Goal: Browse casually: Explore the website without a specific task or goal

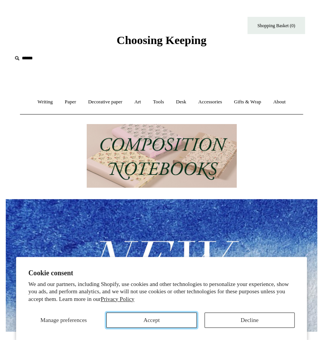
click at [154, 324] on button "Accept" at bounding box center [151, 320] width 90 height 15
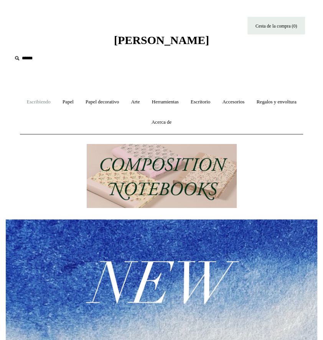
click at [51, 102] on font "Escribiendo" at bounding box center [39, 102] width 24 height 6
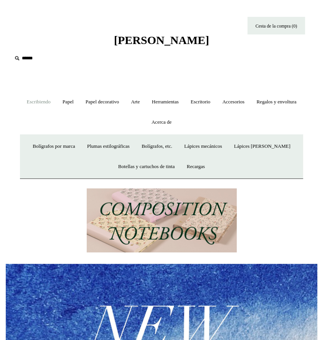
scroll to position [0, 311]
click at [269, 145] on font "Lápices [PERSON_NAME]" at bounding box center [262, 146] width 56 height 6
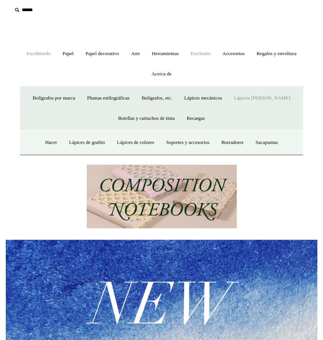
scroll to position [0, 622]
click at [87, 142] on font "Lápices de grafito" at bounding box center [87, 142] width 36 height 6
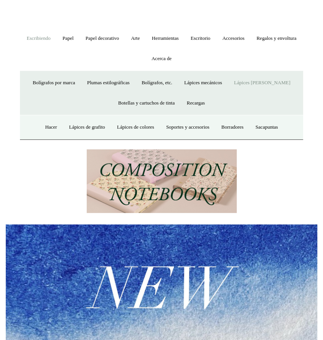
scroll to position [71, 0]
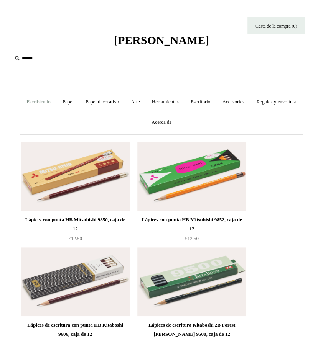
click at [51, 104] on font "Escribiendo" at bounding box center [39, 102] width 24 height 6
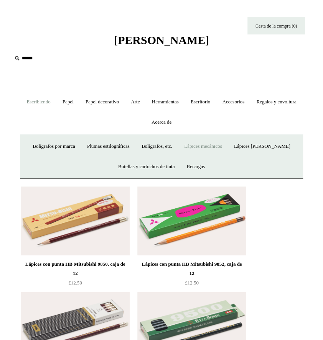
click at [221, 145] on font "Lápices mecánicos" at bounding box center [203, 146] width 38 height 6
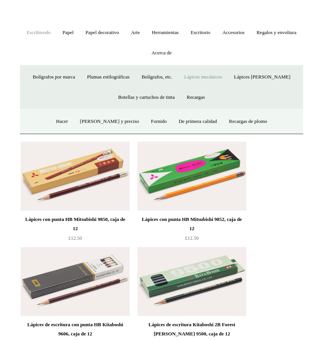
scroll to position [79, 0]
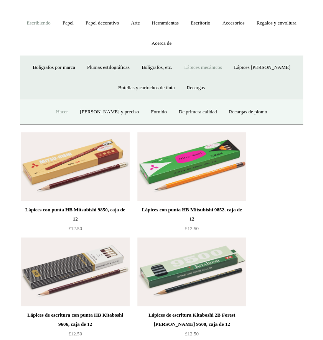
click at [61, 111] on font "Hacer" at bounding box center [62, 112] width 12 height 6
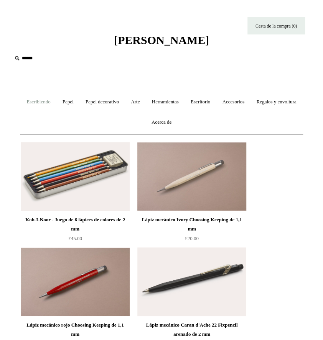
click at [51, 103] on font "Escribiendo" at bounding box center [39, 102] width 24 height 6
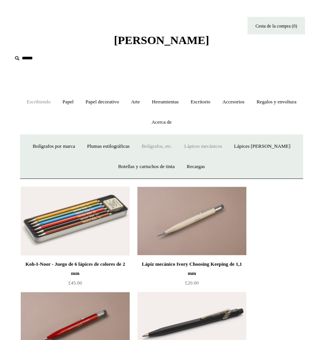
click at [163, 147] on font "Bolígrafos, etc." at bounding box center [156, 146] width 31 height 6
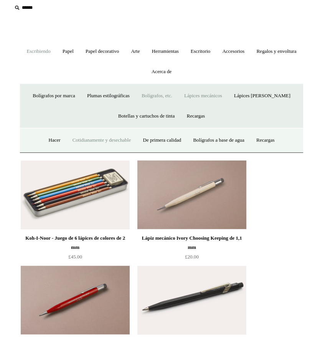
click at [115, 143] on link "Cotidianamente y desechable" at bounding box center [101, 140] width 69 height 20
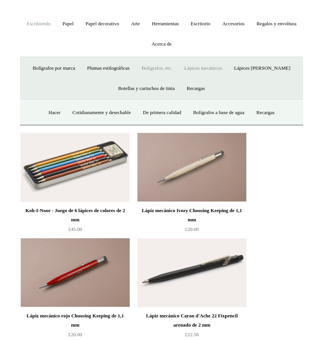
scroll to position [87, 0]
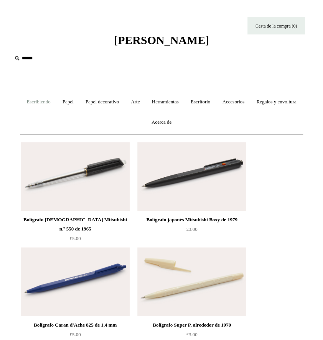
click at [51, 100] on font "Escribiendo" at bounding box center [39, 102] width 24 height 6
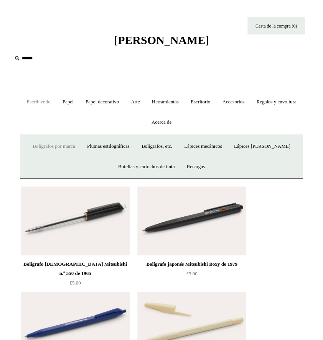
click at [60, 149] on link "Bolígrafos por marca +" at bounding box center [53, 146] width 53 height 20
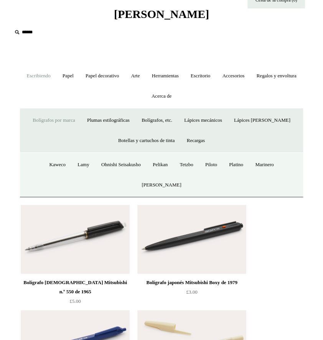
scroll to position [27, 0]
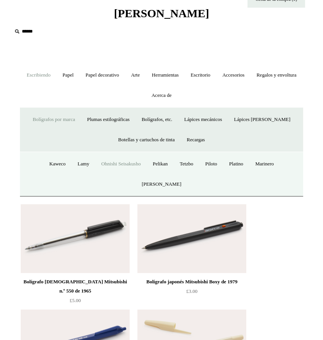
click at [120, 165] on font "Ohnishi Seisakusho" at bounding box center [120, 164] width 39 height 6
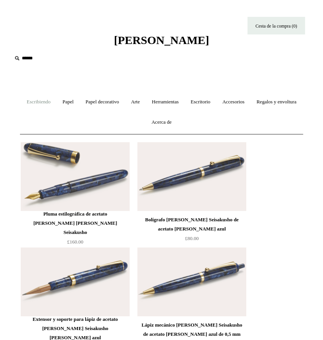
click at [51, 103] on font "Escribiendo" at bounding box center [39, 102] width 24 height 6
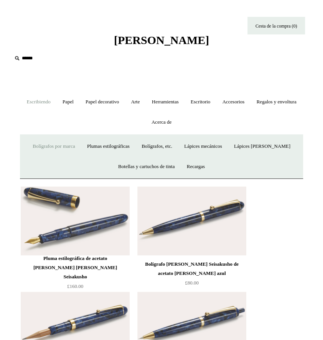
click at [55, 141] on link "Bolígrafos por marca +" at bounding box center [53, 146] width 53 height 20
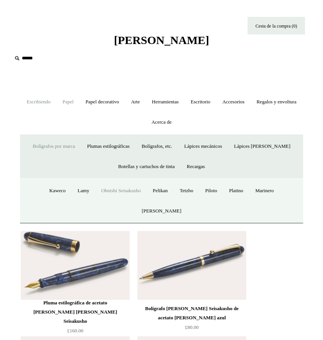
click at [79, 96] on link "Papel +" at bounding box center [68, 102] width 22 height 20
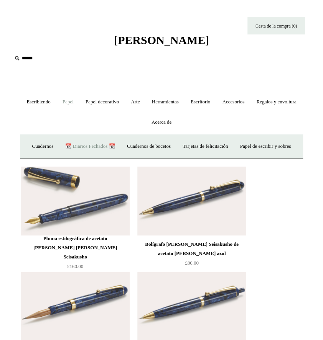
click at [118, 141] on link "📆 Diarios Fechados 📆" at bounding box center [90, 146] width 60 height 20
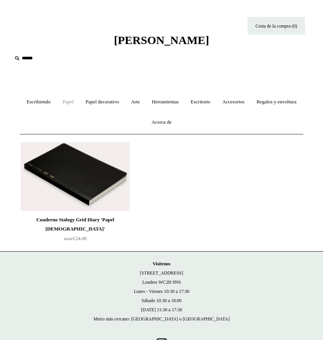
click at [74, 104] on font "Papel" at bounding box center [67, 102] width 11 height 6
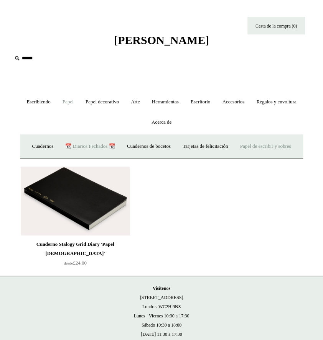
click at [240, 149] on font "Papel de escribir y sobres" at bounding box center [265, 146] width 51 height 6
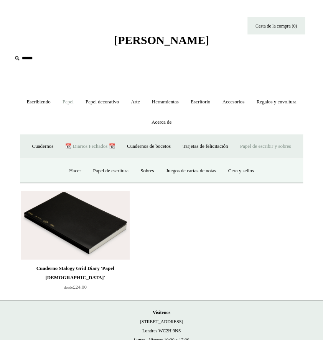
click at [119, 102] on font "Papel decorativo" at bounding box center [101, 102] width 33 height 6
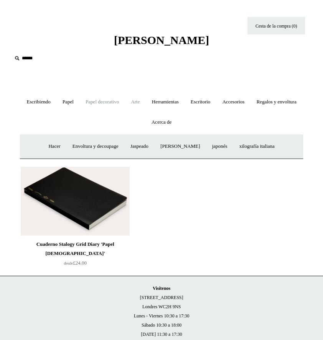
click at [139, 104] on font "Arte" at bounding box center [135, 102] width 9 height 6
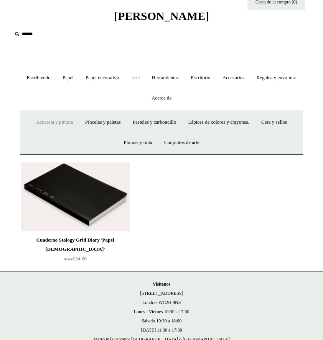
click at [72, 118] on link "Acuarela y pintura" at bounding box center [55, 122] width 48 height 20
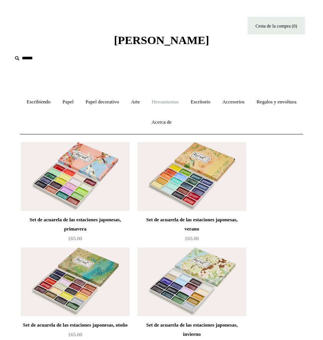
click at [184, 108] on link "Herramientas +" at bounding box center [165, 102] width 38 height 20
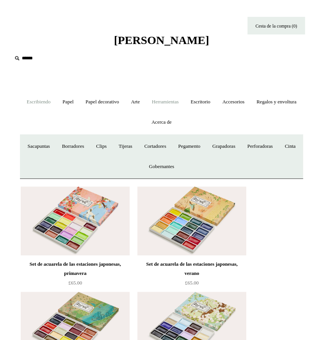
click at [50, 148] on font "Sacapuntas" at bounding box center [39, 146] width 22 height 6
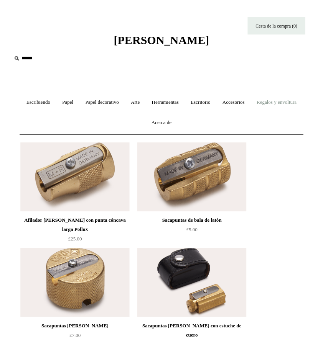
click at [145, 105] on link "Arte +" at bounding box center [135, 102] width 20 height 20
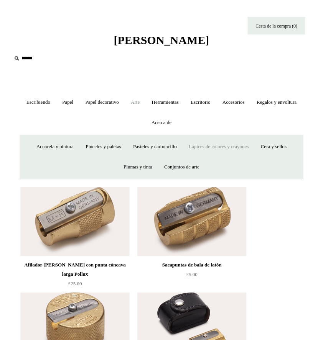
click at [248, 147] on font "Lápices de colores y crayones" at bounding box center [218, 146] width 60 height 6
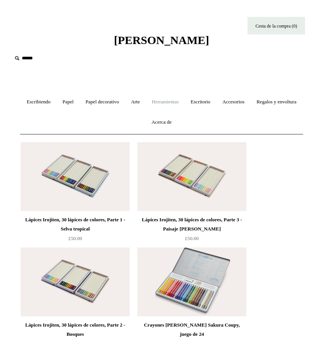
click at [179, 103] on font "Herramientas" at bounding box center [165, 102] width 27 height 6
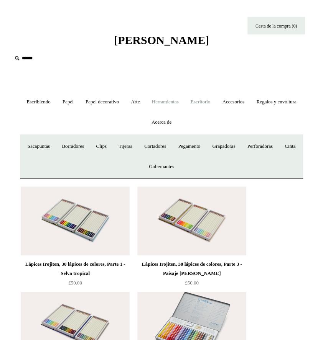
click at [215, 105] on link "Escritorio +" at bounding box center [200, 102] width 30 height 20
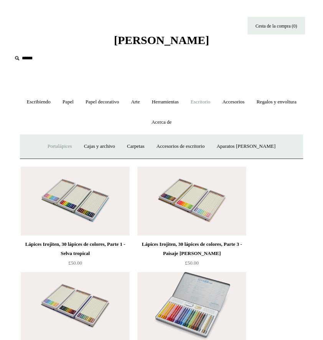
click at [55, 150] on link "Portalápices" at bounding box center [59, 146] width 35 height 20
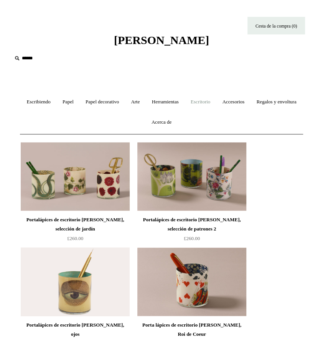
click at [210, 103] on font "Escritorio" at bounding box center [200, 102] width 20 height 6
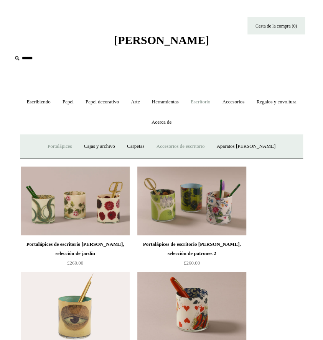
click at [192, 148] on font "Accesorios de escritorio" at bounding box center [180, 146] width 48 height 6
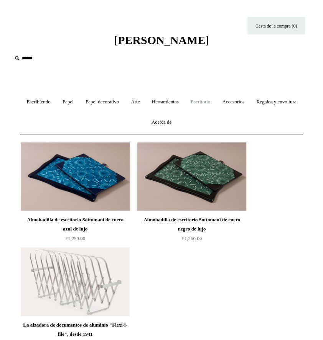
click at [210, 104] on font "Escritorio" at bounding box center [200, 102] width 20 height 6
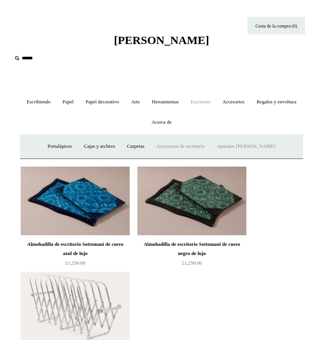
click at [252, 147] on font "Aparatos [PERSON_NAME]" at bounding box center [245, 146] width 59 height 6
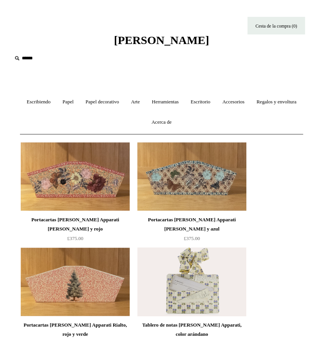
click at [244, 103] on font "Accesorios" at bounding box center [233, 102] width 22 height 6
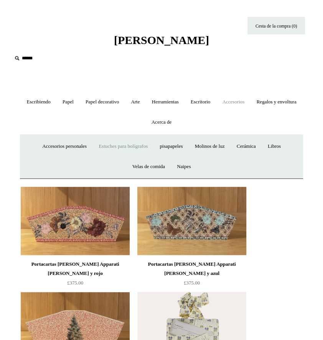
click at [126, 148] on font "Estuches para bolígrafos" at bounding box center [122, 146] width 49 height 6
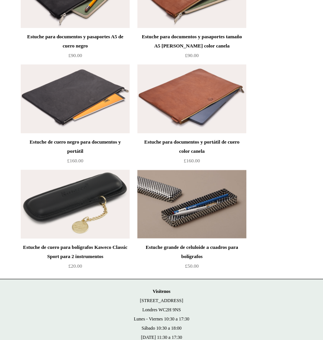
scroll to position [1258, 0]
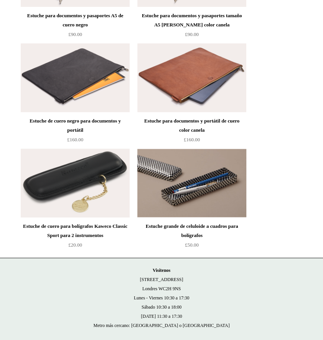
click at [224, 222] on div "Estuche grande de celuloide a cuadros para bolígrafos" at bounding box center [191, 231] width 105 height 18
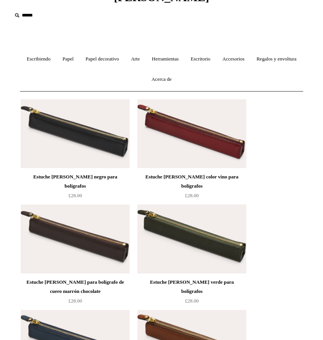
scroll to position [0, 0]
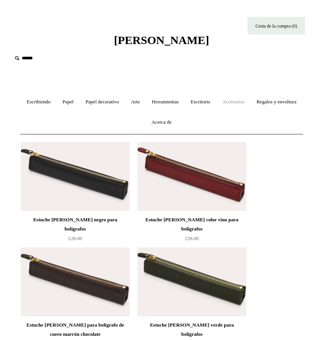
click at [244, 103] on font "Accesorios" at bounding box center [233, 102] width 22 height 6
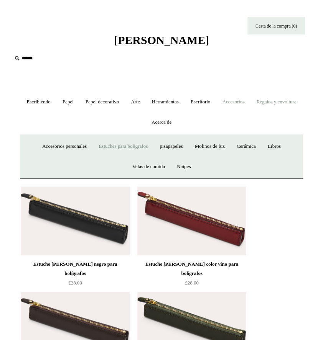
click at [256, 105] on font "Regalos y envoltura" at bounding box center [276, 102] width 40 height 6
click at [272, 149] on font "Pegatinas" at bounding box center [281, 146] width 19 height 6
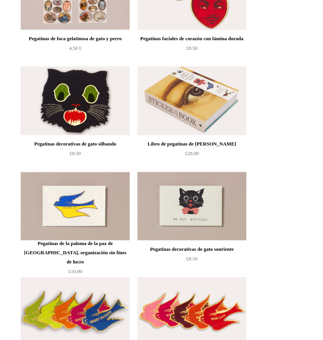
scroll to position [183, 0]
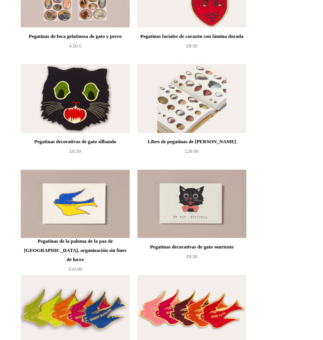
click at [212, 98] on img at bounding box center [191, 98] width 109 height 69
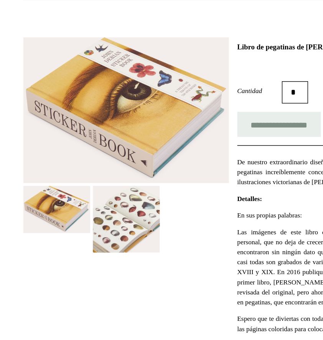
scroll to position [134, 0]
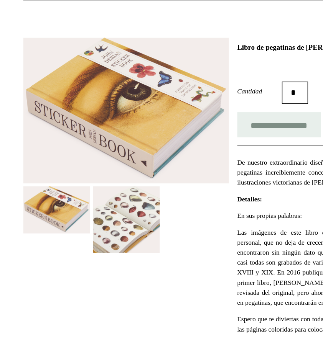
click at [106, 145] on img at bounding box center [91, 151] width 46 height 46
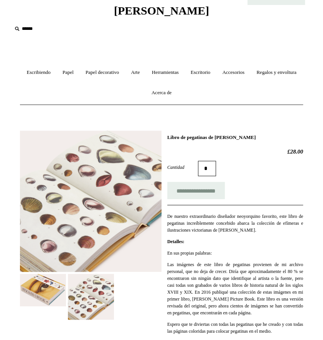
scroll to position [0, 0]
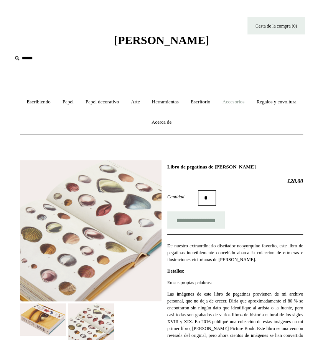
click at [244, 102] on font "Accesorios" at bounding box center [233, 102] width 22 height 6
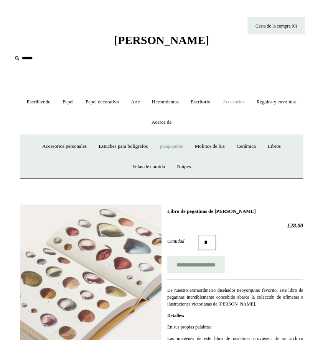
click at [180, 143] on font "pisapapeles" at bounding box center [170, 146] width 23 height 6
